Goal: Information Seeking & Learning: Learn about a topic

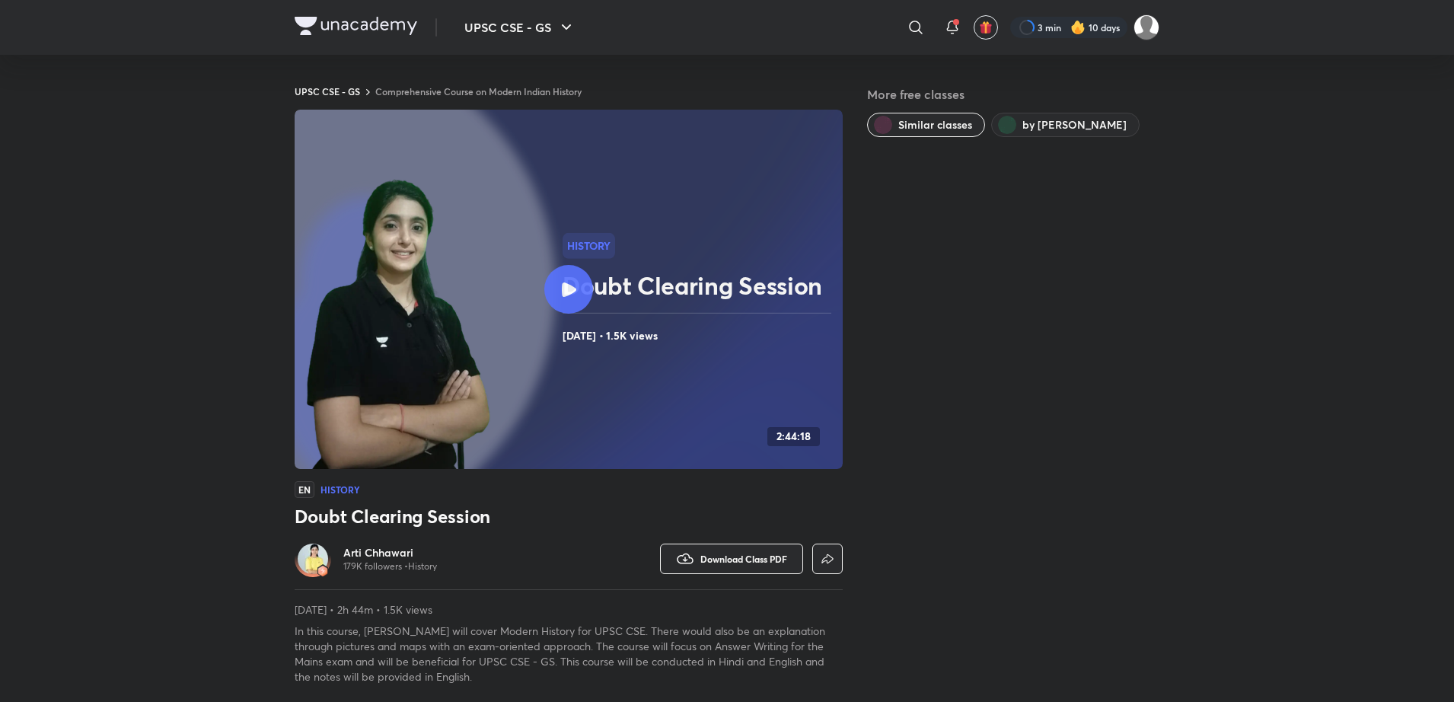
click at [555, 282] on div at bounding box center [568, 289] width 49 height 49
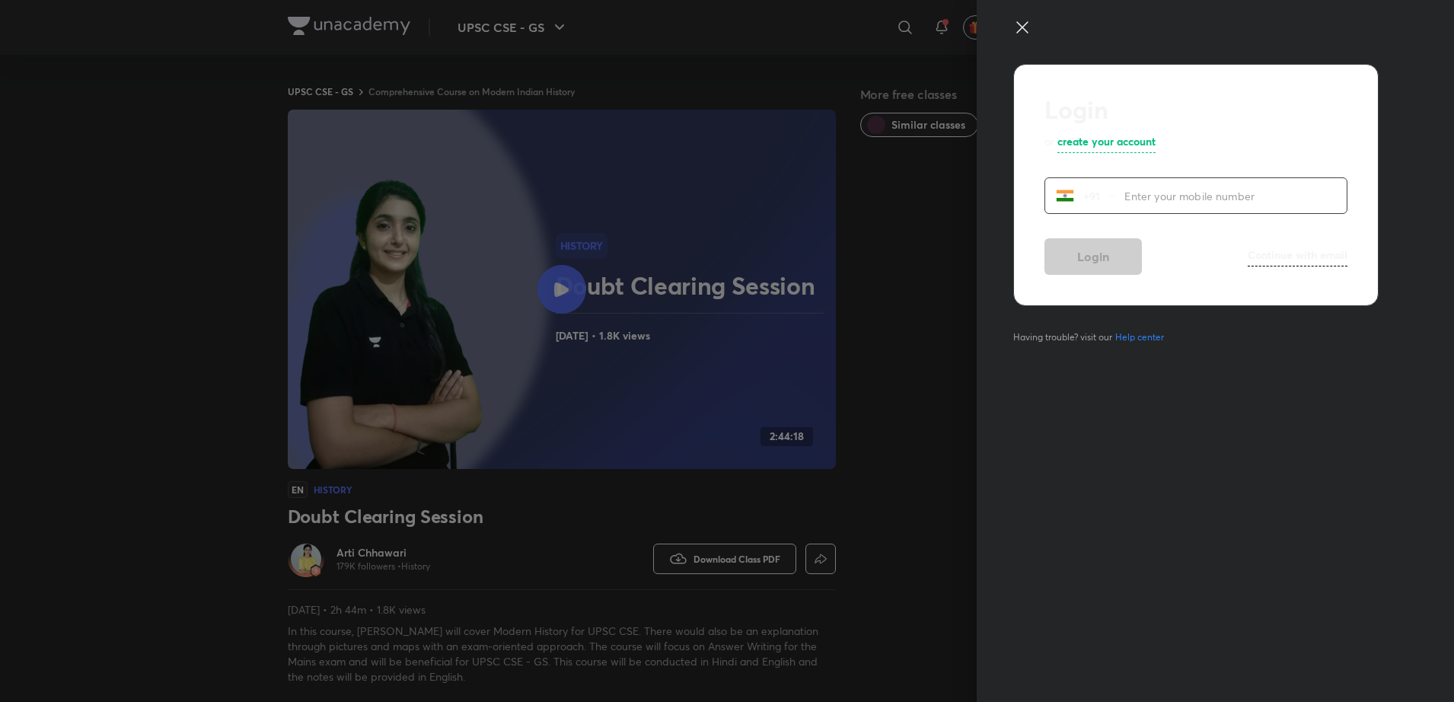
click at [1028, 25] on icon at bounding box center [1022, 27] width 18 height 18
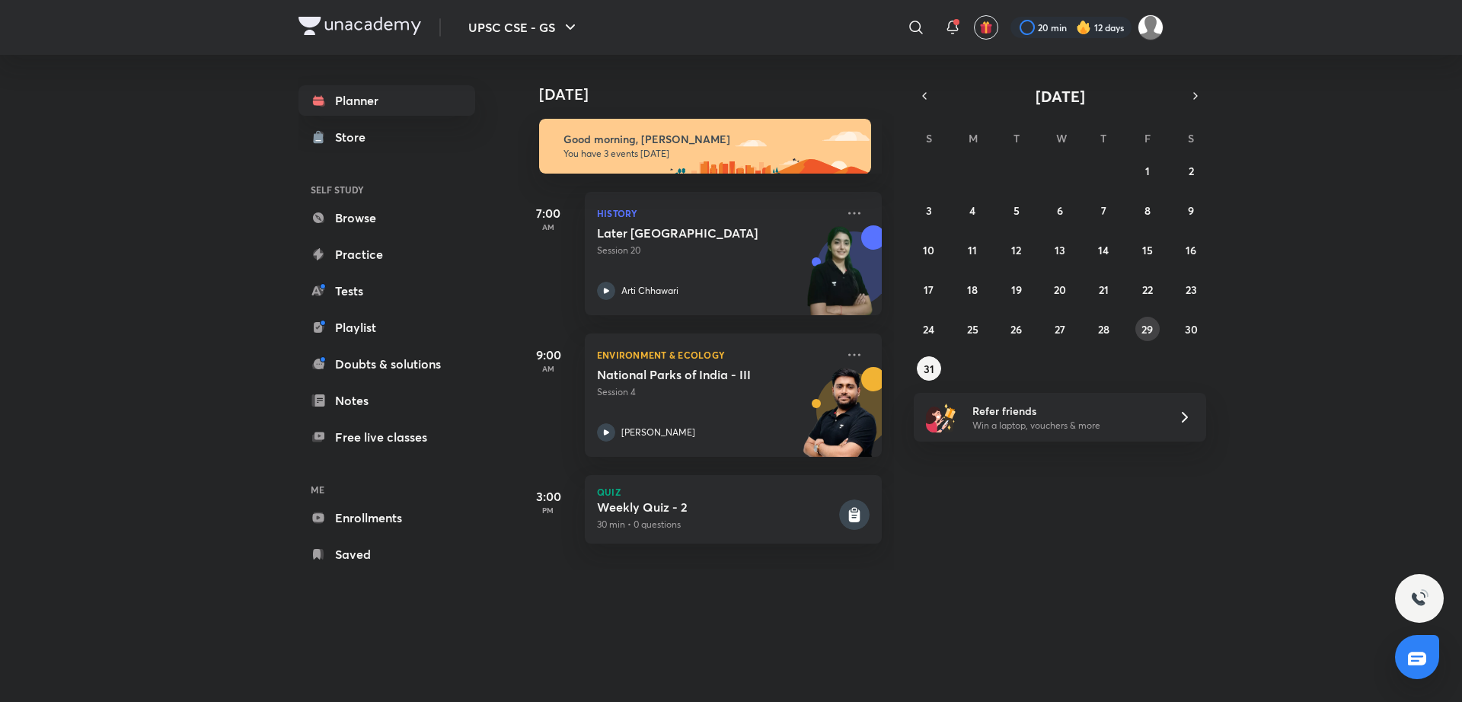
click at [1148, 330] on abbr "29" at bounding box center [1146, 329] width 11 height 14
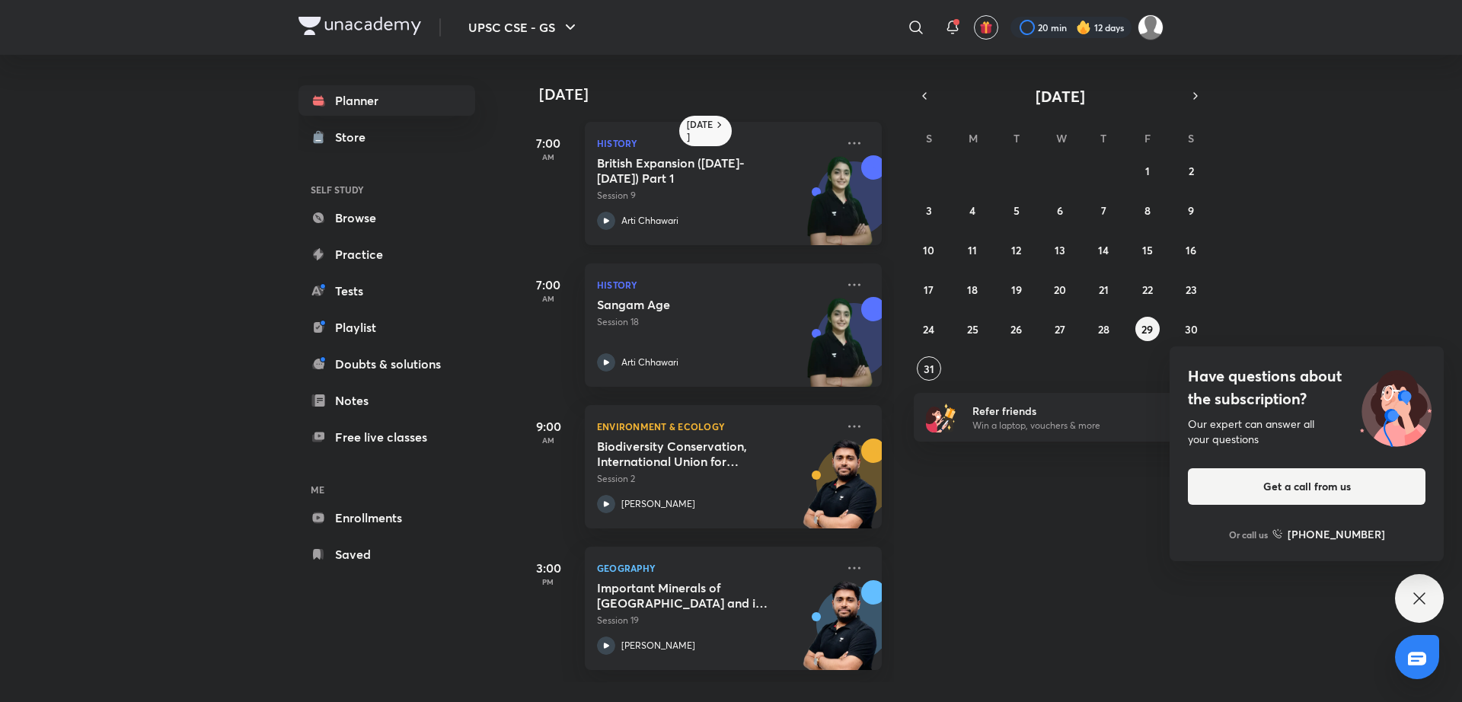
click at [608, 217] on icon at bounding box center [606, 221] width 18 height 18
click at [1191, 330] on abbr "30" at bounding box center [1191, 329] width 13 height 14
click at [598, 220] on icon at bounding box center [606, 221] width 18 height 18
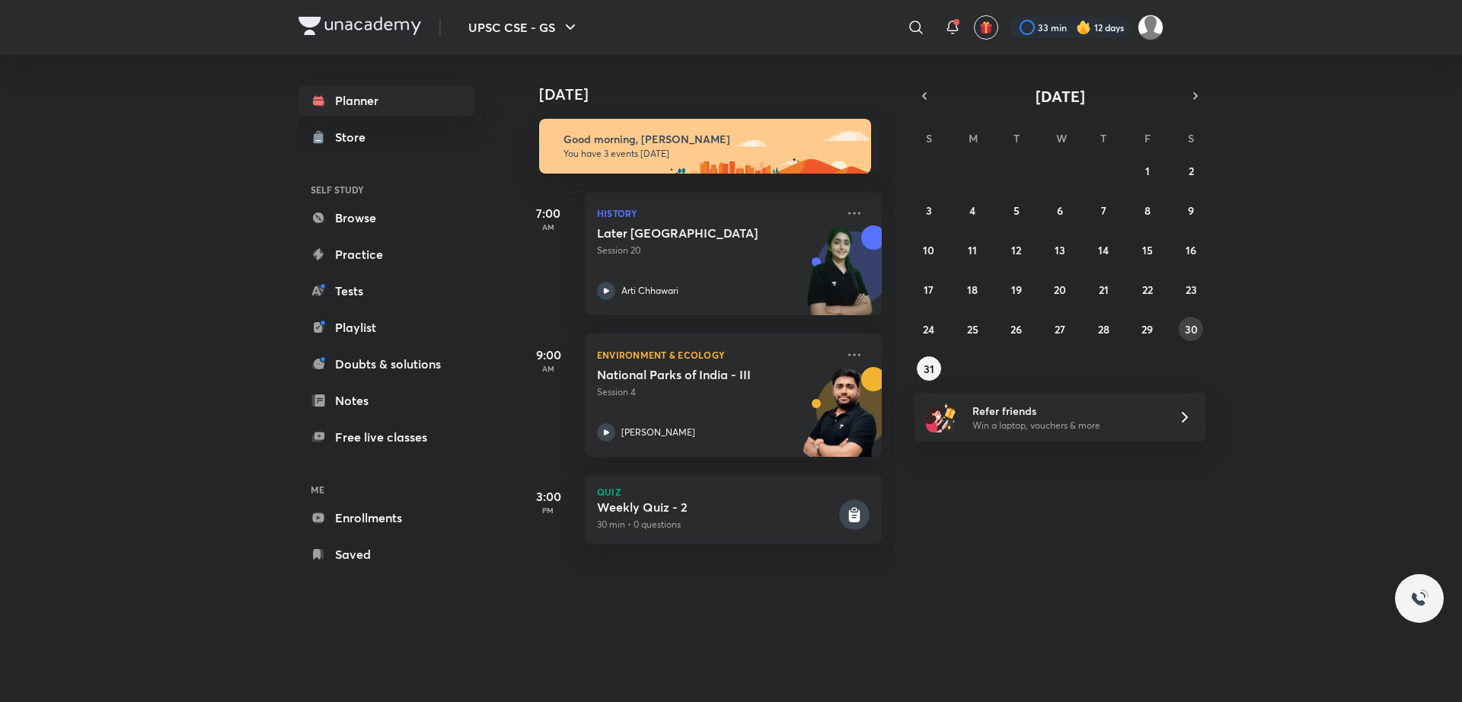
click at [1199, 330] on button "30" at bounding box center [1191, 329] width 24 height 24
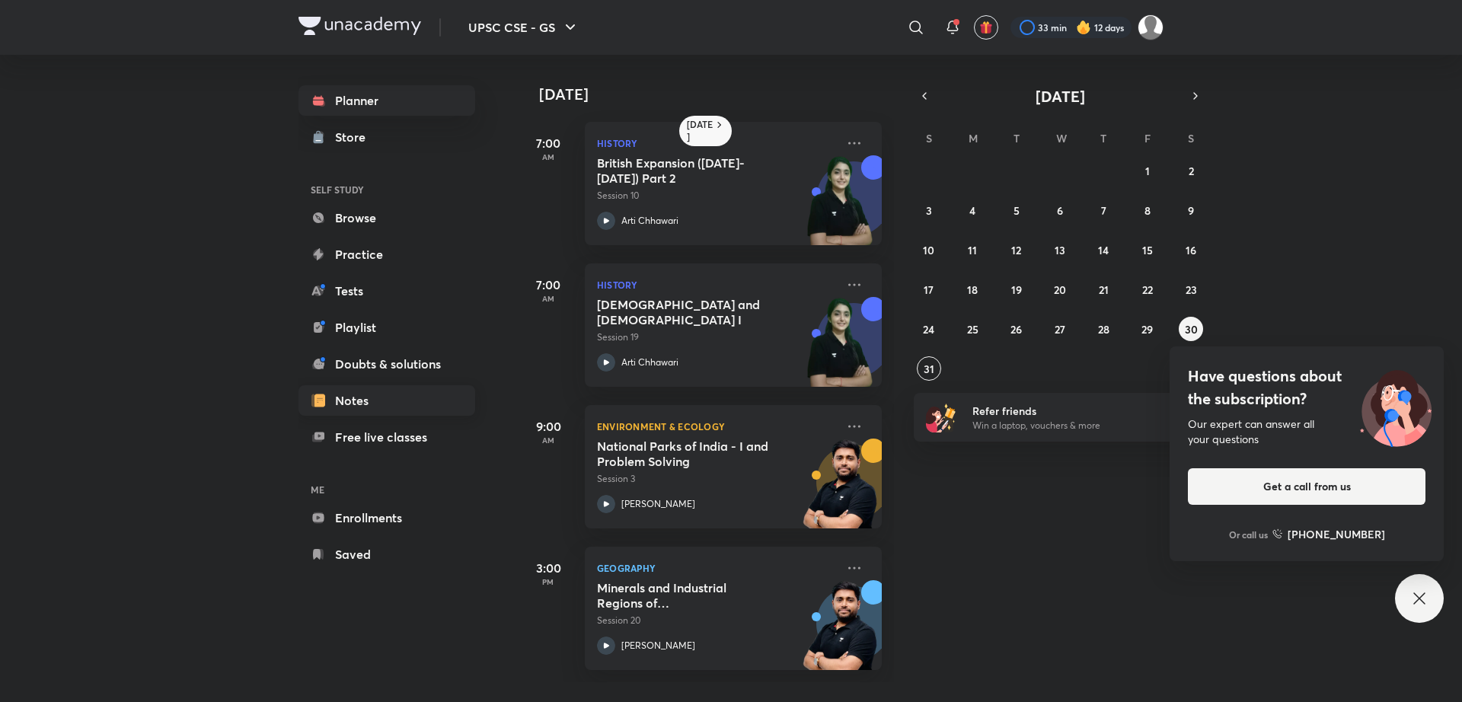
click at [393, 396] on link "Notes" at bounding box center [386, 400] width 177 height 30
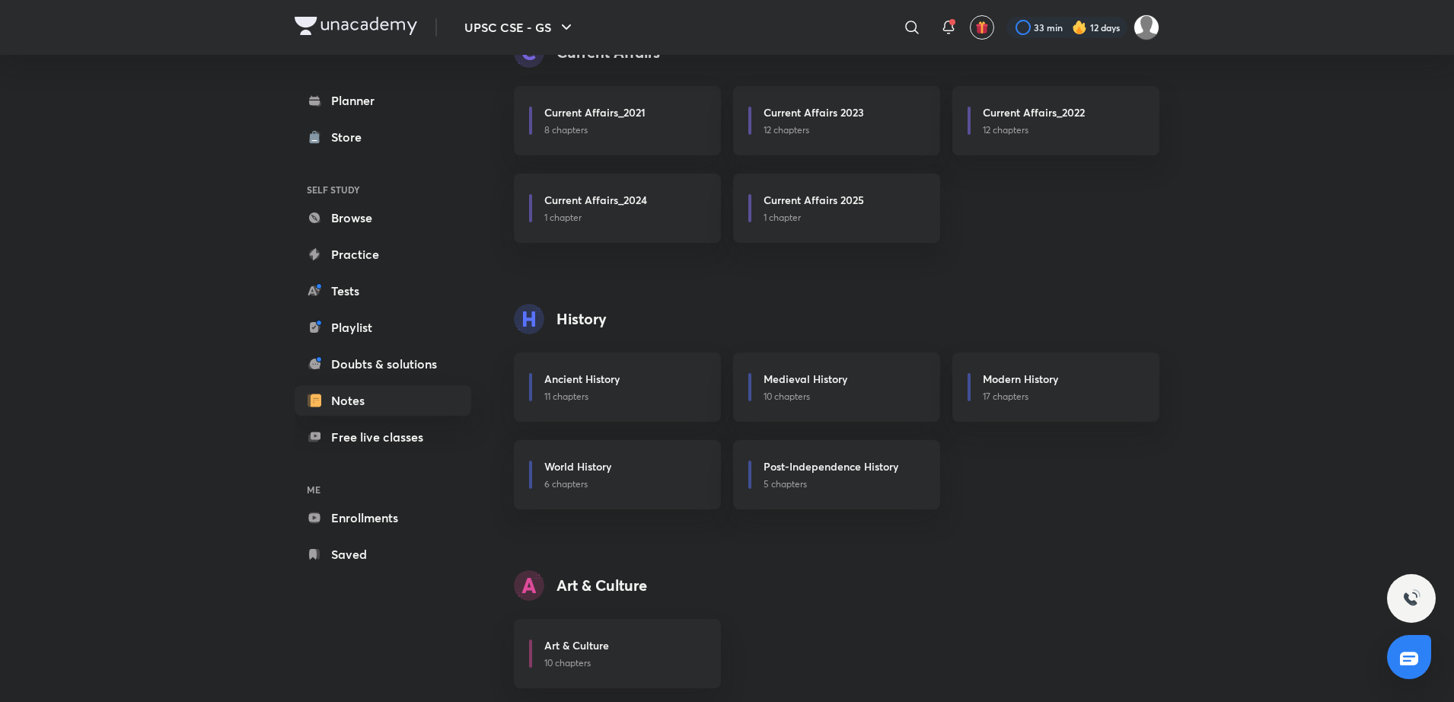
scroll to position [647, 0]
click at [1002, 395] on p "17 chapters" at bounding box center [1062, 395] width 158 height 14
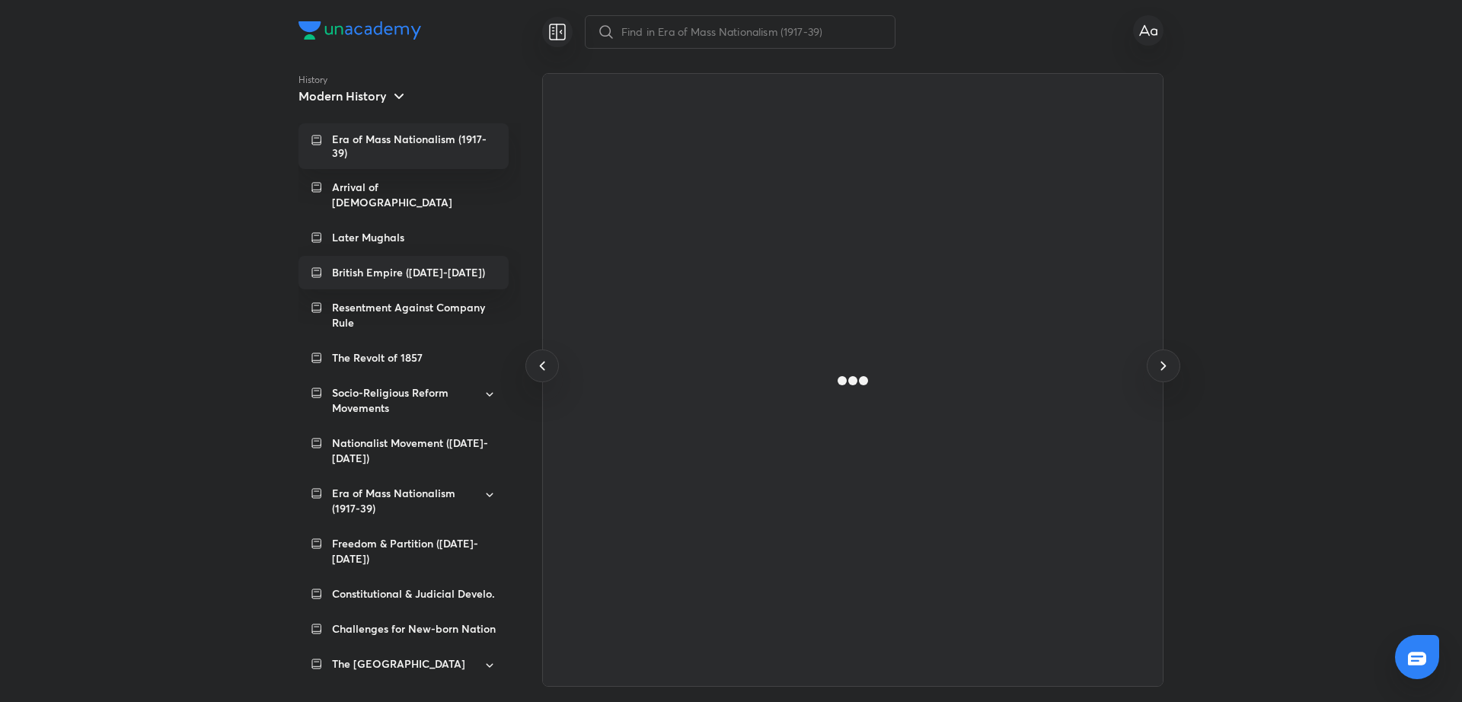
click at [445, 265] on p "British Empire ([DATE]-[DATE])" at bounding box center [408, 272] width 153 height 15
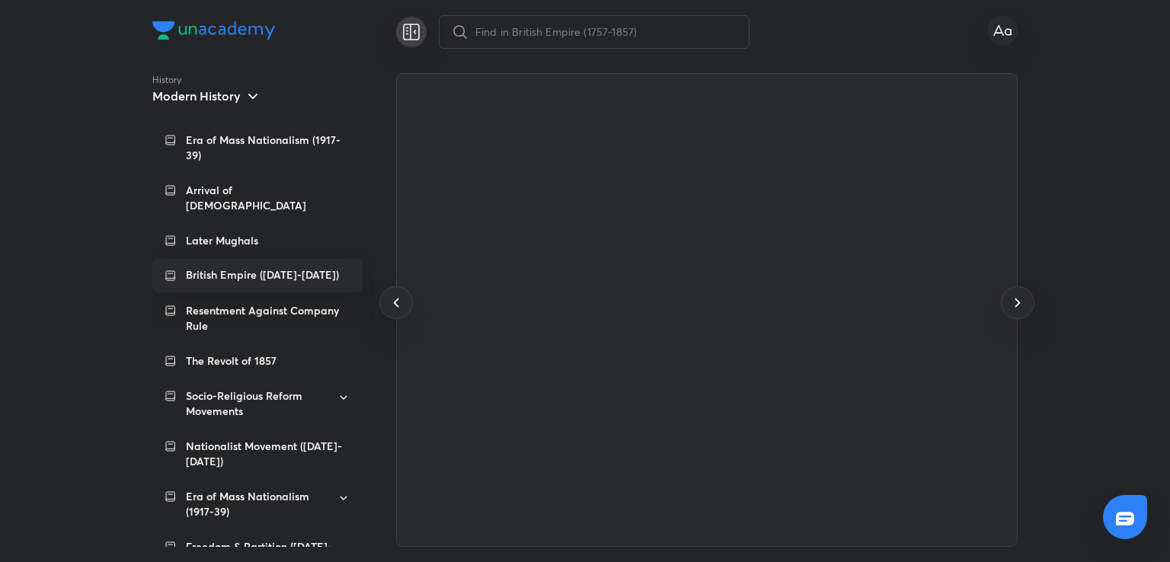
click at [410, 31] on icon at bounding box center [410, 31] width 0 height 15
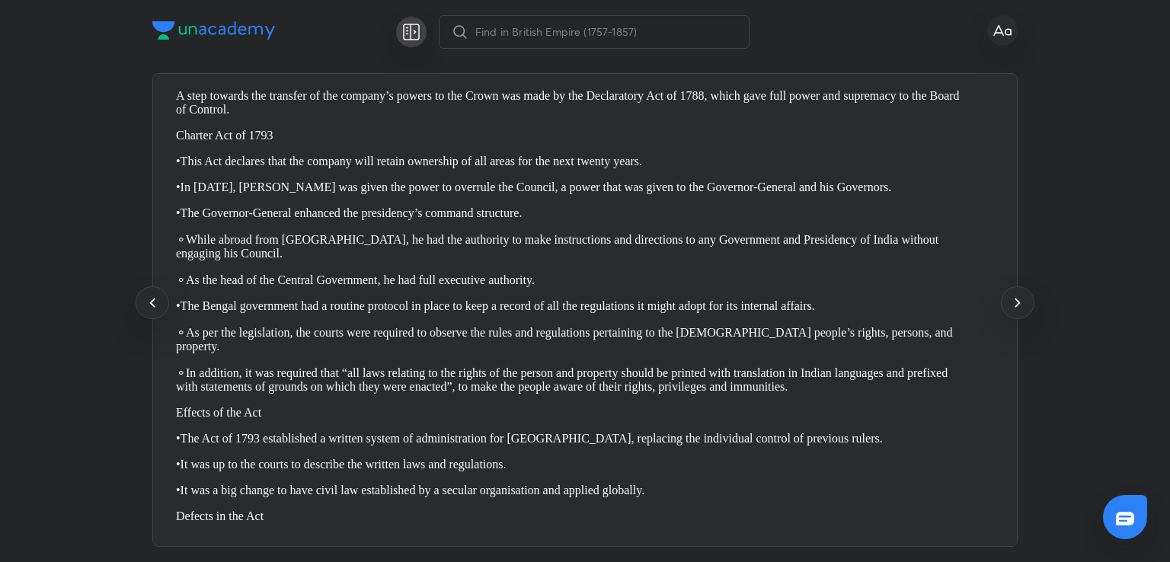
scroll to position [0, 34550]
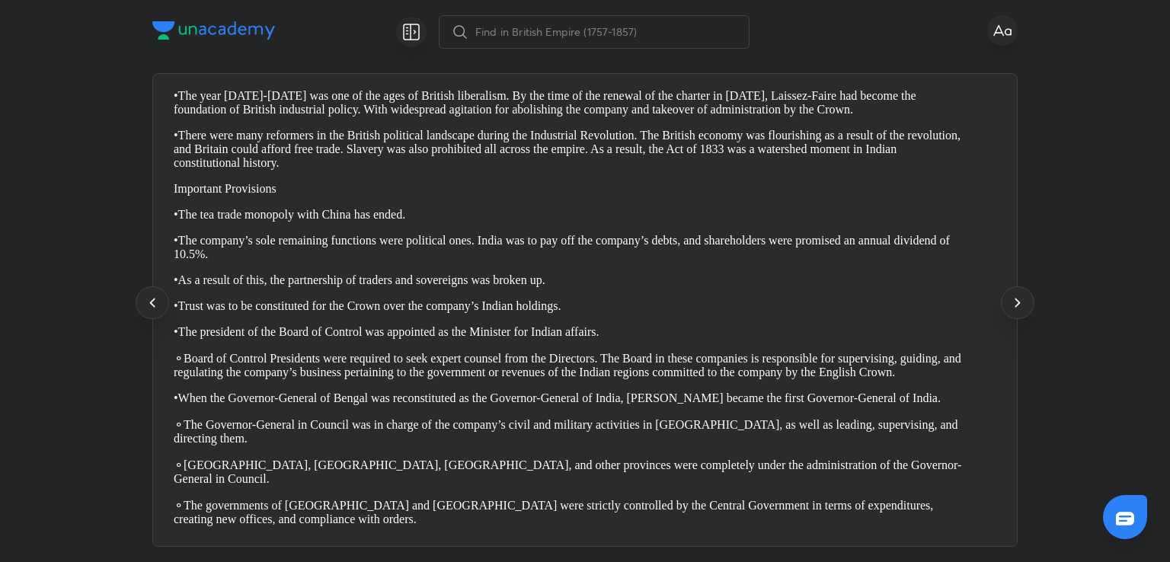
scroll to position [0, 36279]
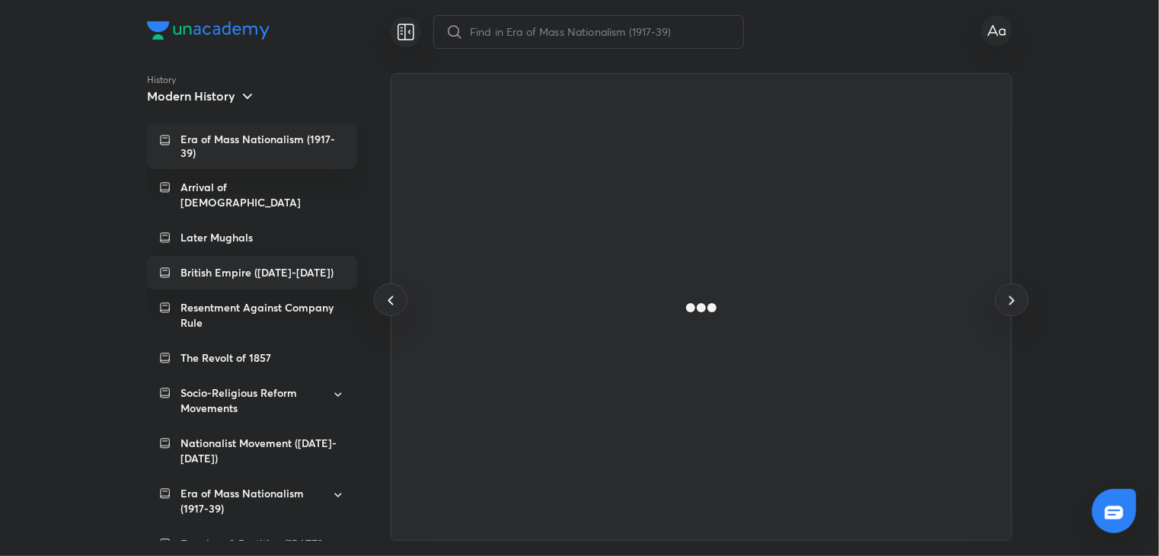
click at [284, 265] on p "British Empire ([DATE]-[DATE])" at bounding box center [256, 272] width 153 height 15
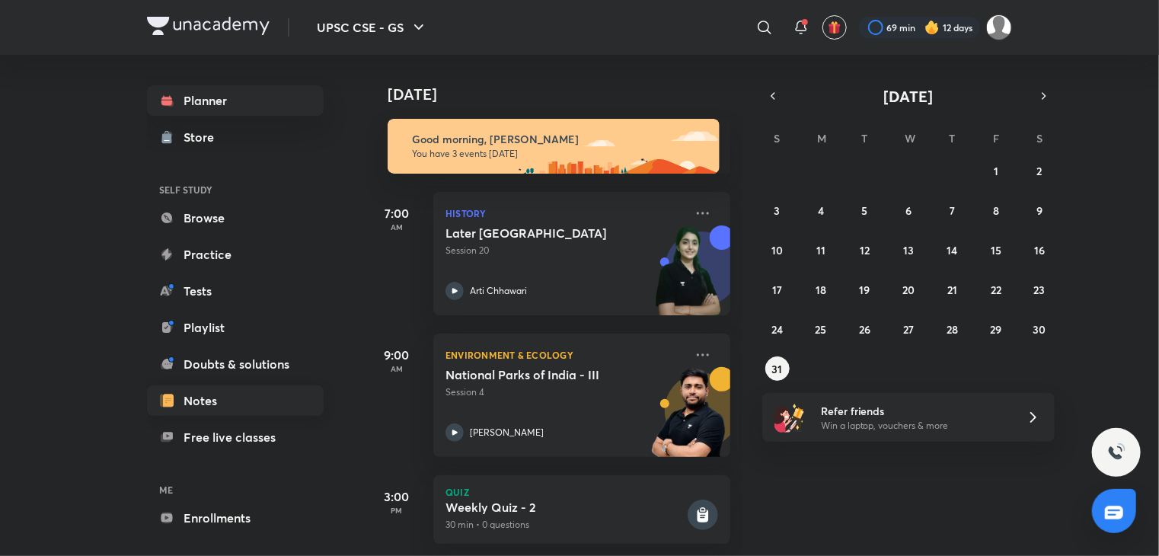
click at [220, 394] on link "Notes" at bounding box center [235, 400] width 177 height 30
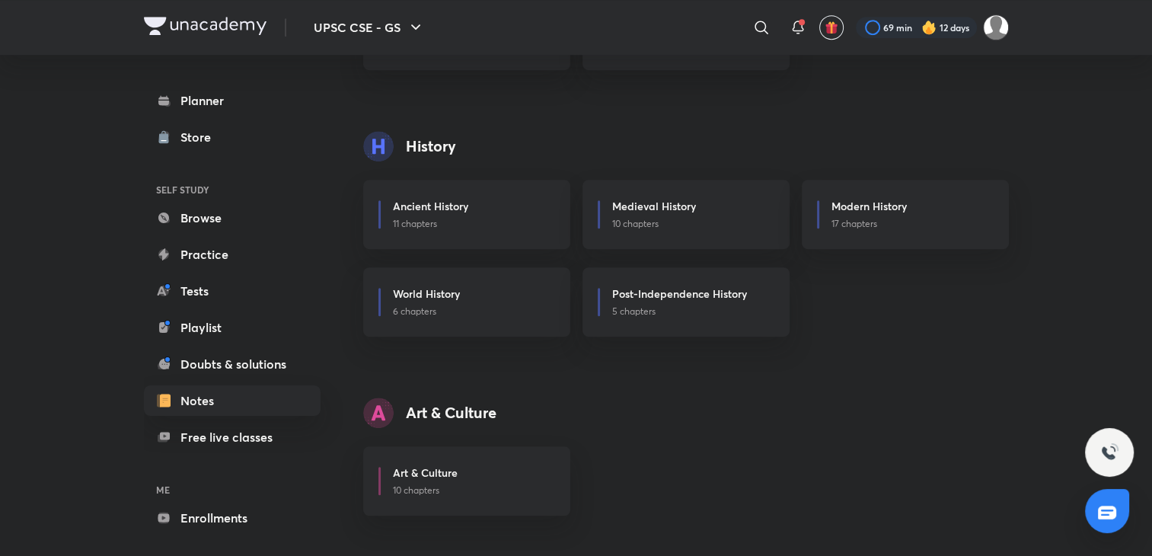
scroll to position [822, 0]
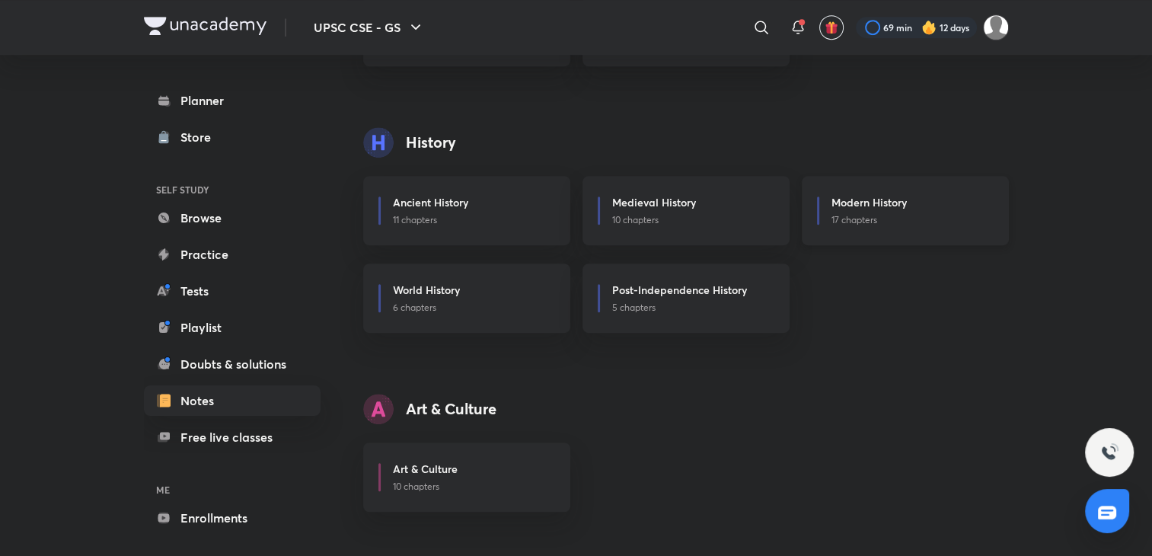
click at [833, 223] on p "17 chapters" at bounding box center [910, 220] width 158 height 14
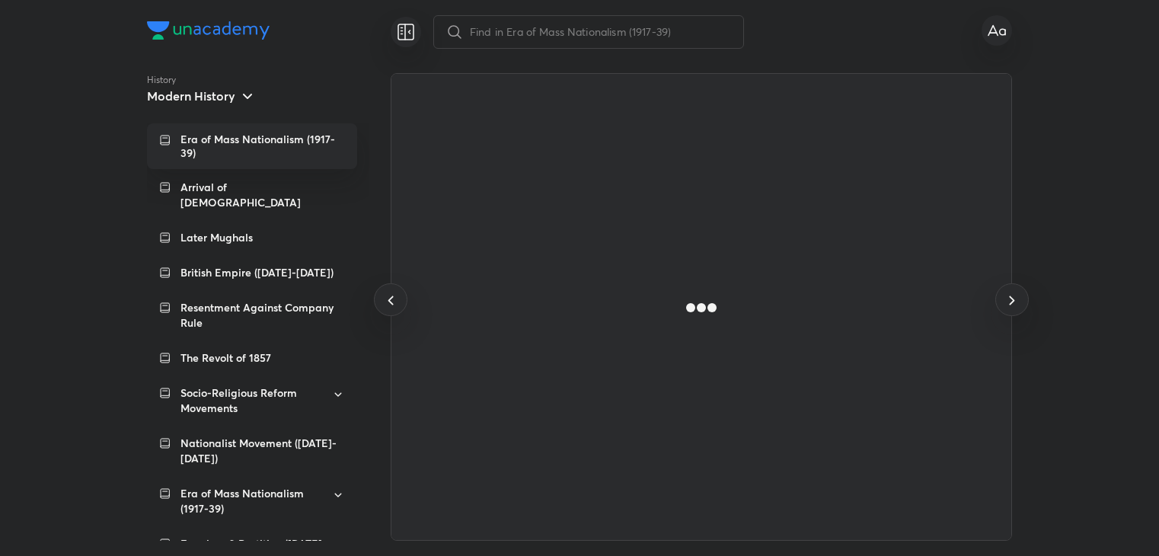
click at [286, 265] on p "British Empire (1757-1857)" at bounding box center [256, 272] width 153 height 15
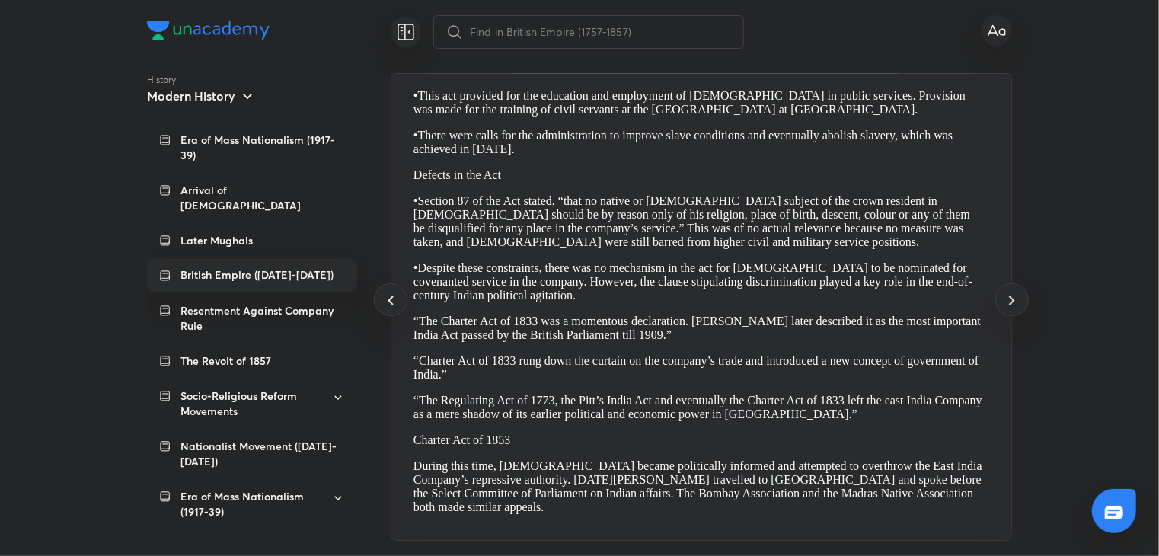
scroll to position [0, 7440]
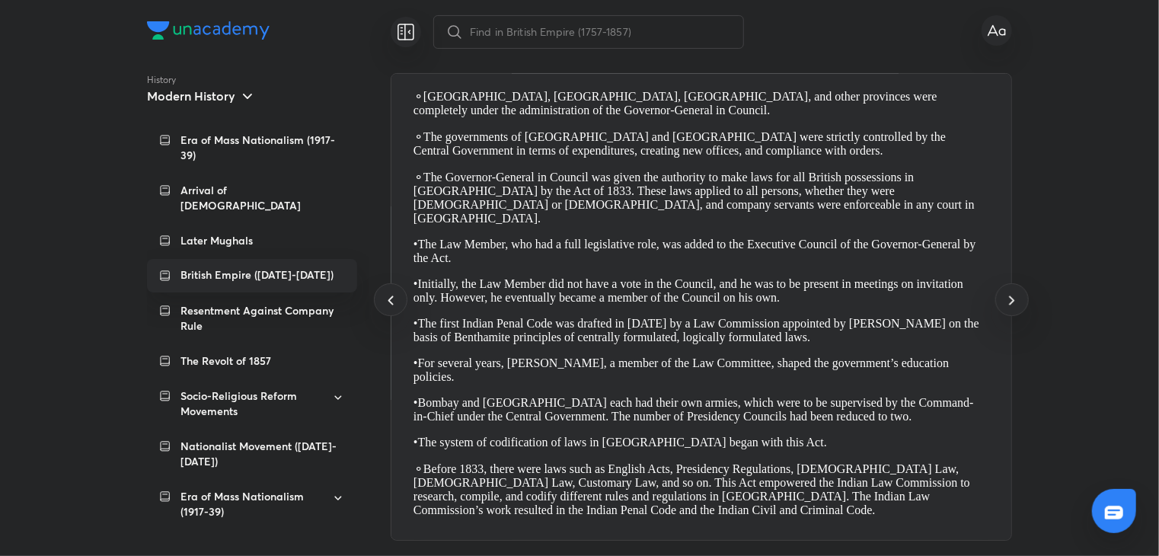
drag, startPoint x: 433, startPoint y: 186, endPoint x: 834, endPoint y: 509, distance: 515.5
copy section "This was the time when Evangelicalism and Utilitarianism schools of thought pla…"
